Goal: Navigation & Orientation: Find specific page/section

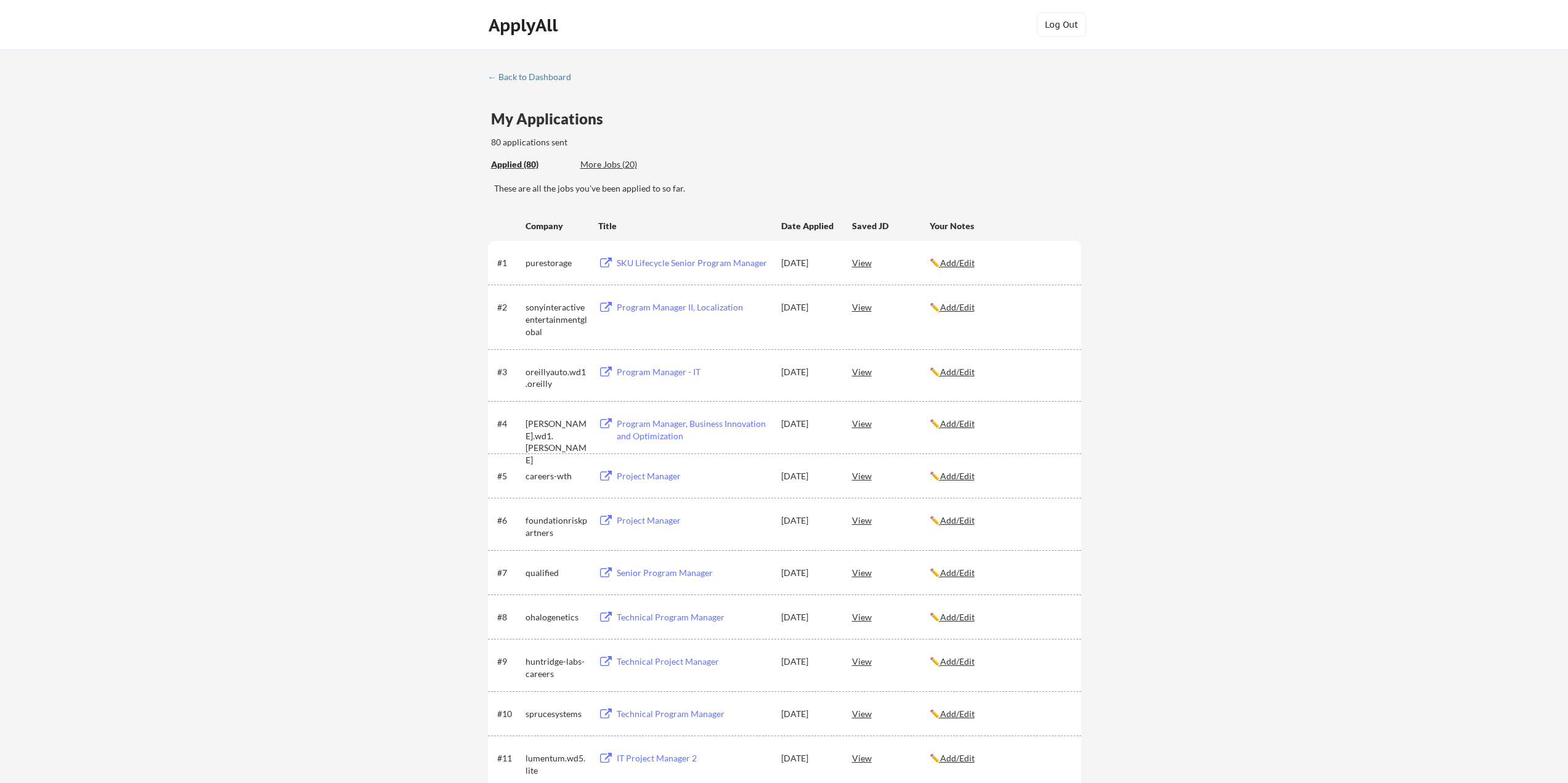
scroll to position [62, 0]
click at [521, 73] on div "← Back to Dashboard" at bounding box center [534, 77] width 92 height 9
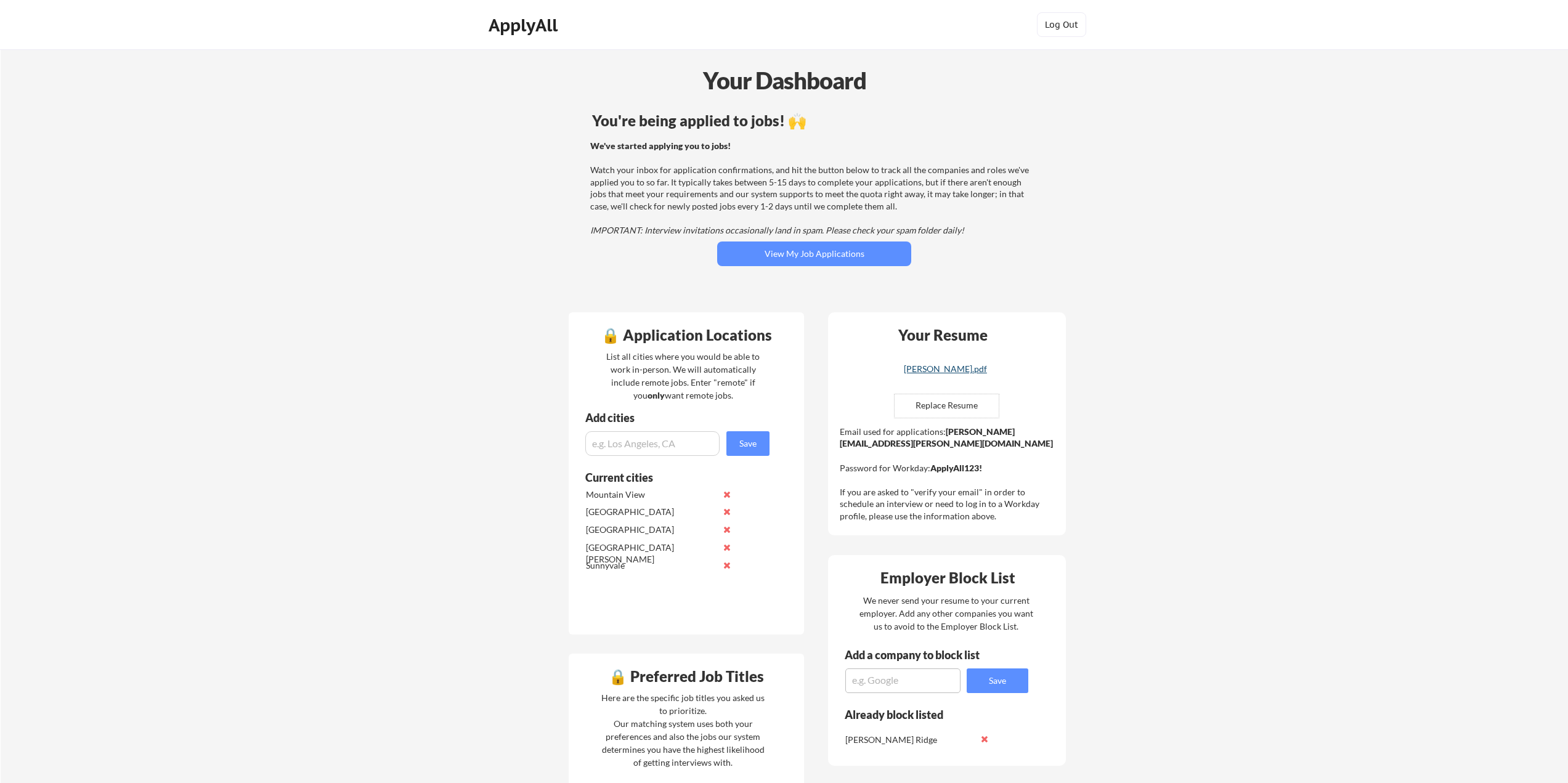
click at [943, 373] on div "Andrew Peterson_Resume_Baseline.pdf" at bounding box center [945, 369] width 147 height 9
